Goal: Task Accomplishment & Management: Manage account settings

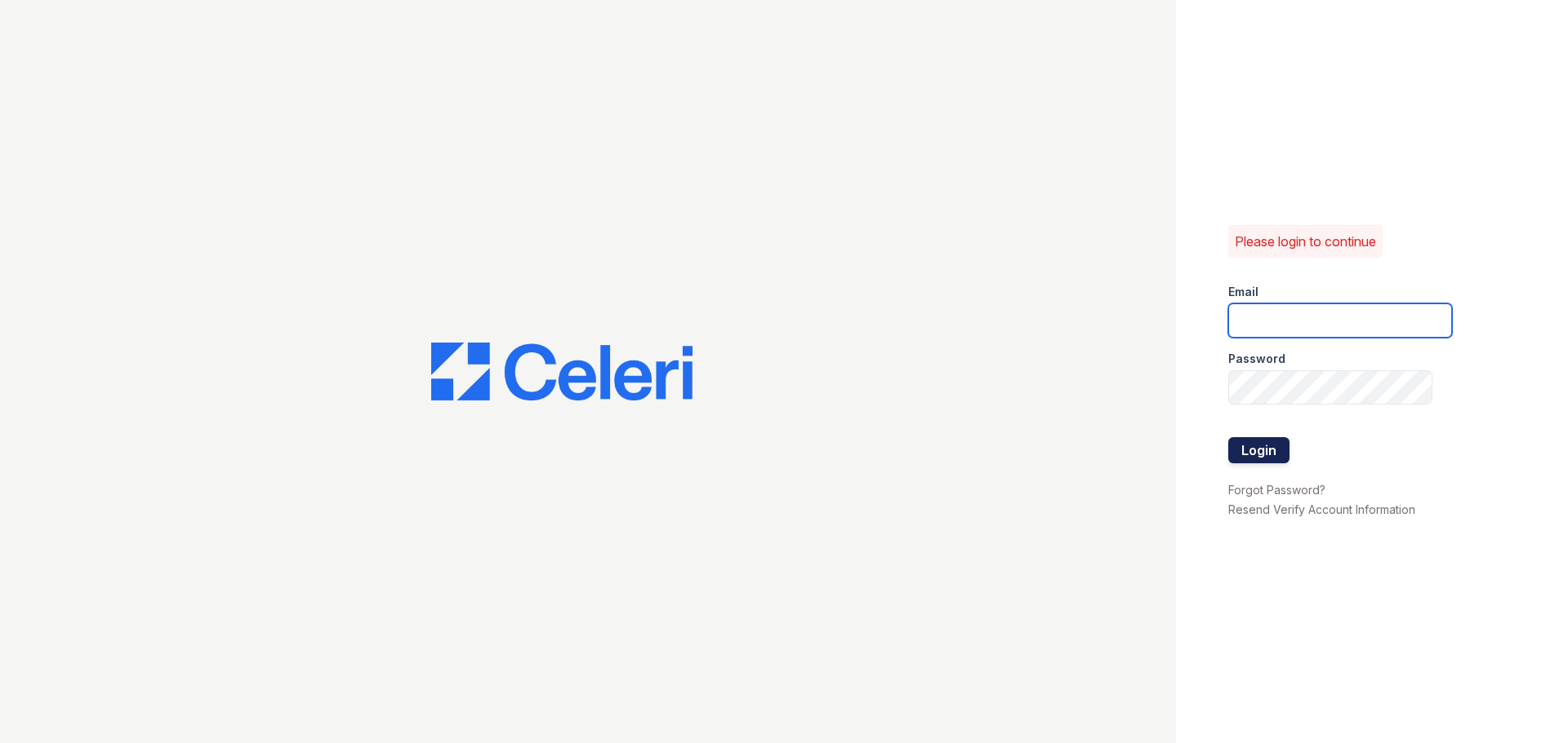
type input "[DOMAIN_NAME][EMAIL_ADDRESS][DOMAIN_NAME]"
click at [1272, 454] on button "Login" at bounding box center [1258, 450] width 61 height 26
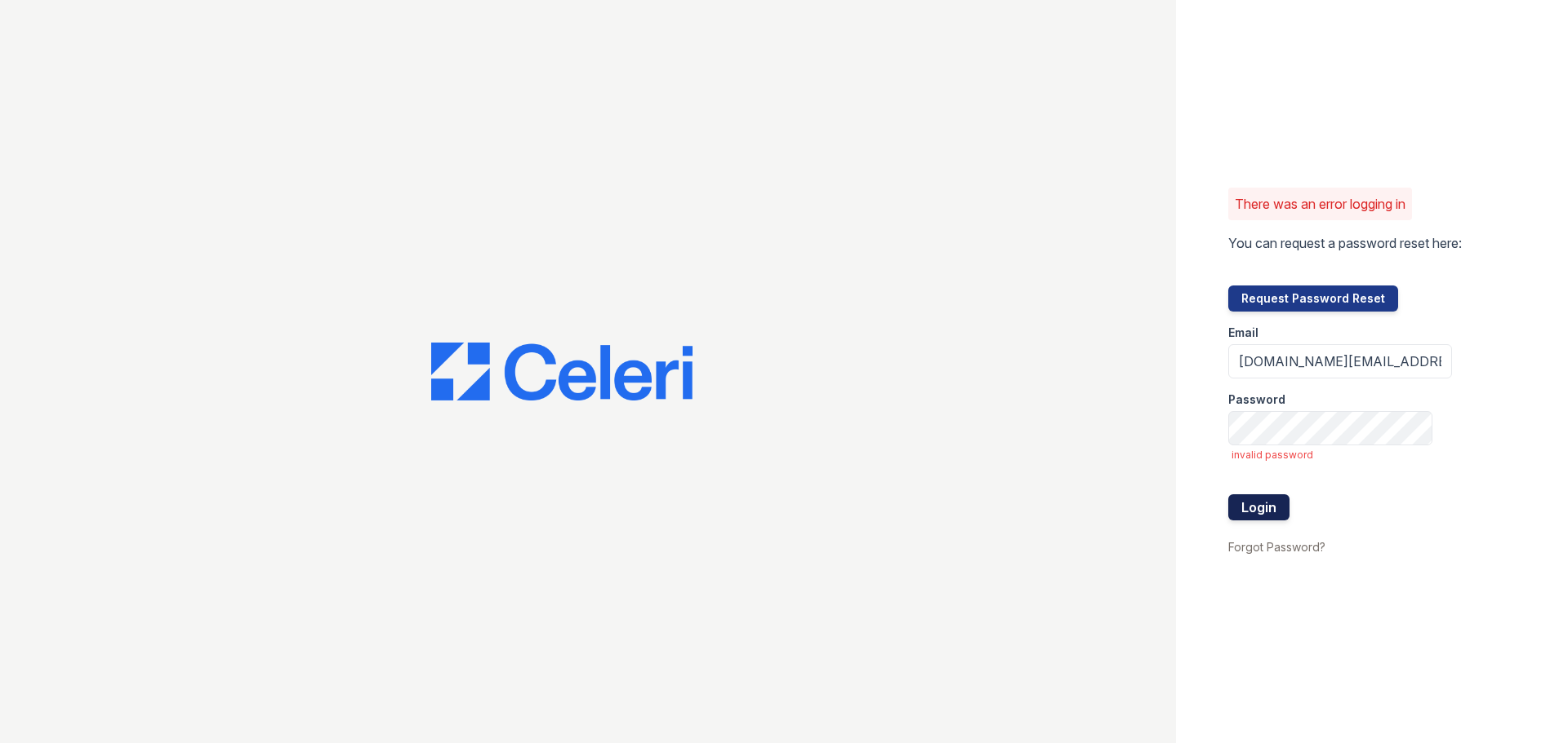
click at [1264, 501] on button "Login" at bounding box center [1258, 507] width 61 height 26
click at [1325, 365] on input "[DOMAIN_NAME][EMAIL_ADDRESS][DOMAIN_NAME]" at bounding box center [1339, 362] width 224 height 34
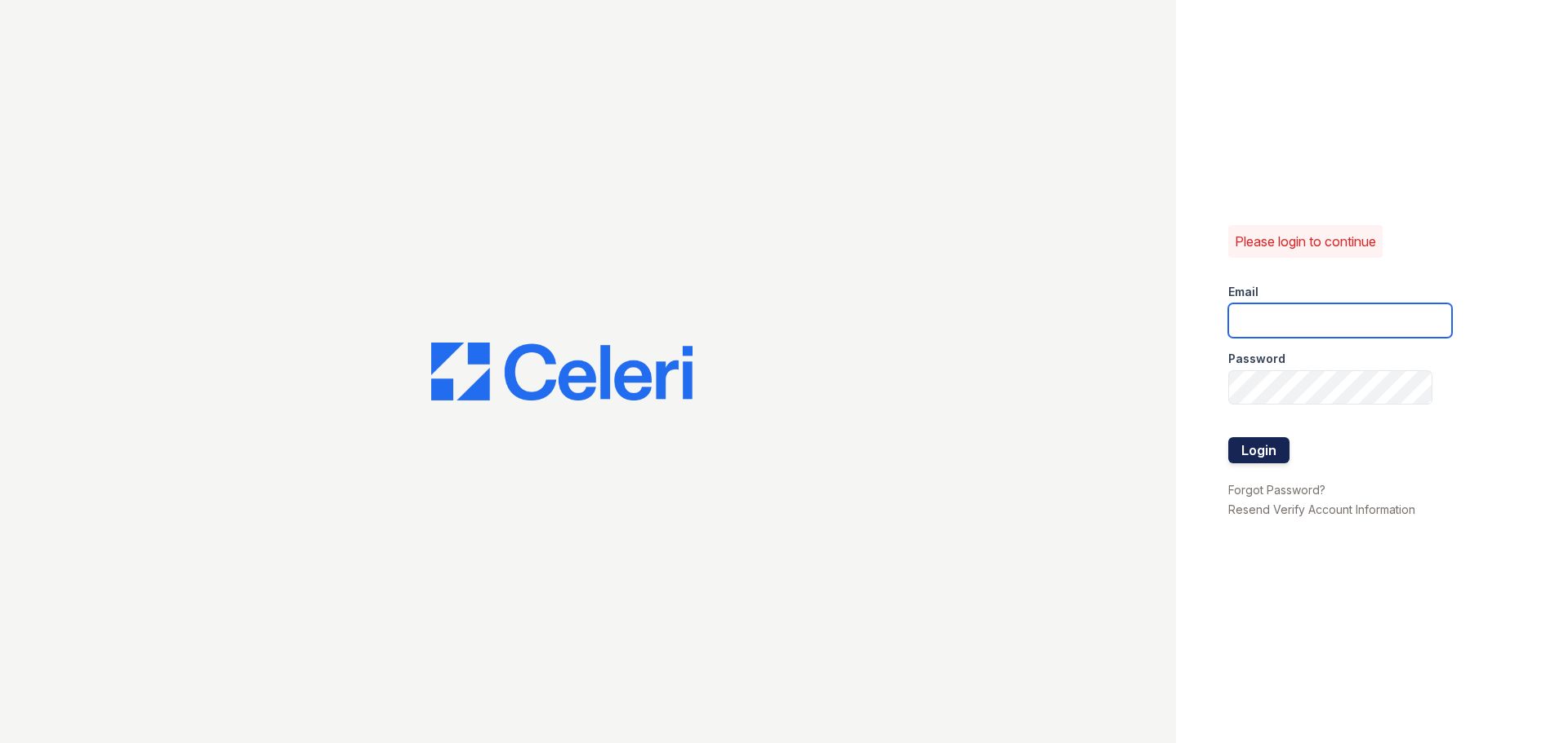
type input "[DOMAIN_NAME][EMAIL_ADDRESS][DOMAIN_NAME]"
click at [1278, 449] on button "Login" at bounding box center [1258, 450] width 61 height 26
